Goal: Task Accomplishment & Management: Use online tool/utility

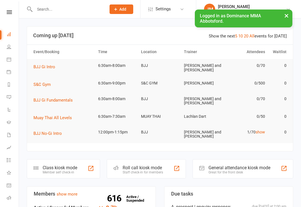
click at [66, 170] on div "Member self check-in" at bounding box center [60, 172] width 35 height 4
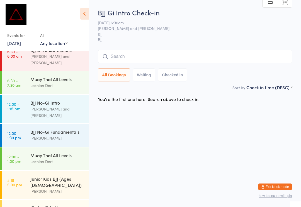
scroll to position [65, 0]
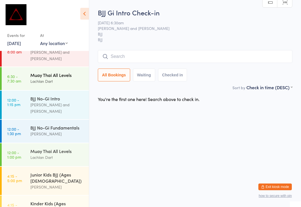
click at [64, 72] on div "Muay Thai All Levels" at bounding box center [57, 75] width 54 height 6
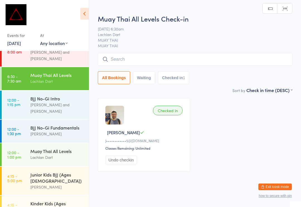
click at [160, 56] on input "search" at bounding box center [195, 59] width 195 height 13
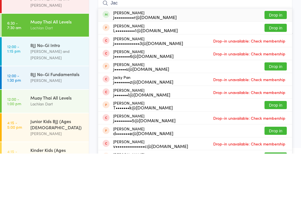
type input "Jac"
click at [212, 62] on div "[PERSON_NAME] j••••••••••r@[DOMAIN_NAME] Drop in" at bounding box center [195, 68] width 194 height 13
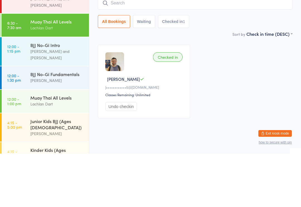
scroll to position [11, 0]
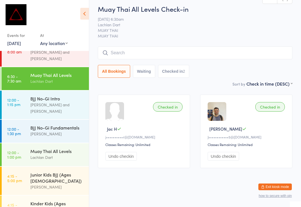
click at [131, 47] on input "search" at bounding box center [195, 52] width 195 height 13
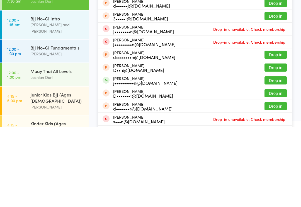
type input "[PERSON_NAME]"
click at [276, 156] on button "Drop in" at bounding box center [276, 160] width 22 height 8
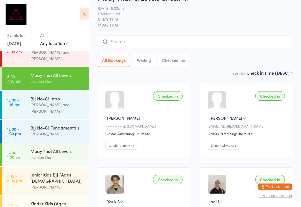
scroll to position [14, 0]
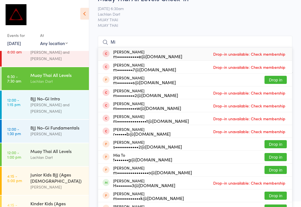
type input "M"
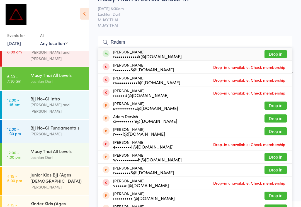
type input "Radem"
click at [269, 56] on button "Drop in" at bounding box center [276, 54] width 22 height 8
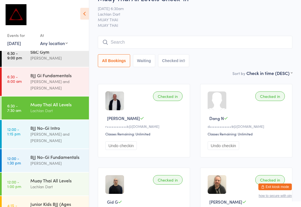
scroll to position [35, 0]
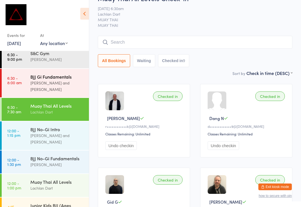
click at [23, 78] on link "6:30 - 8:00 am BJJ Gi Fundamentals [PERSON_NAME] and [PERSON_NAME]" at bounding box center [45, 83] width 87 height 28
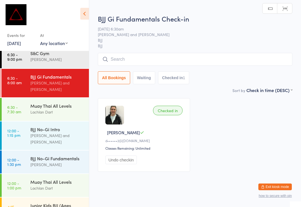
click at [116, 58] on input "search" at bounding box center [195, 59] width 195 height 13
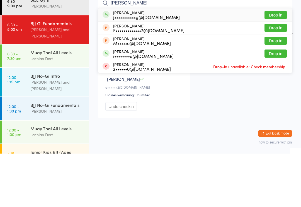
type input "[PERSON_NAME]"
click at [269, 64] on button "Drop in" at bounding box center [276, 68] width 22 height 8
